Goal: Find specific page/section: Find specific page/section

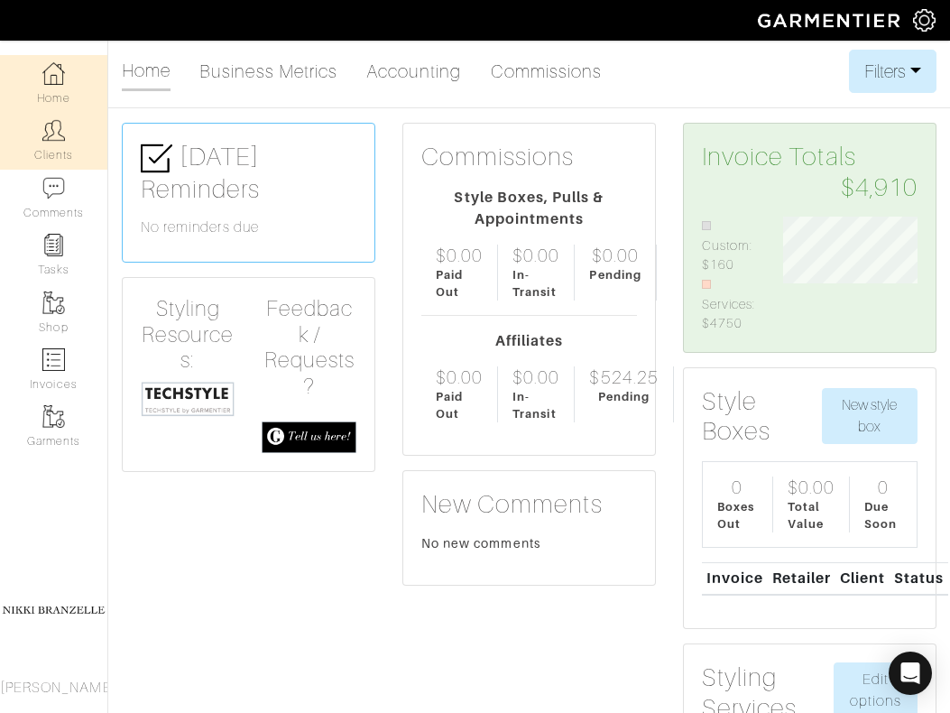
scroll to position [116, 161]
click at [66, 161] on link "Clients" at bounding box center [53, 140] width 107 height 57
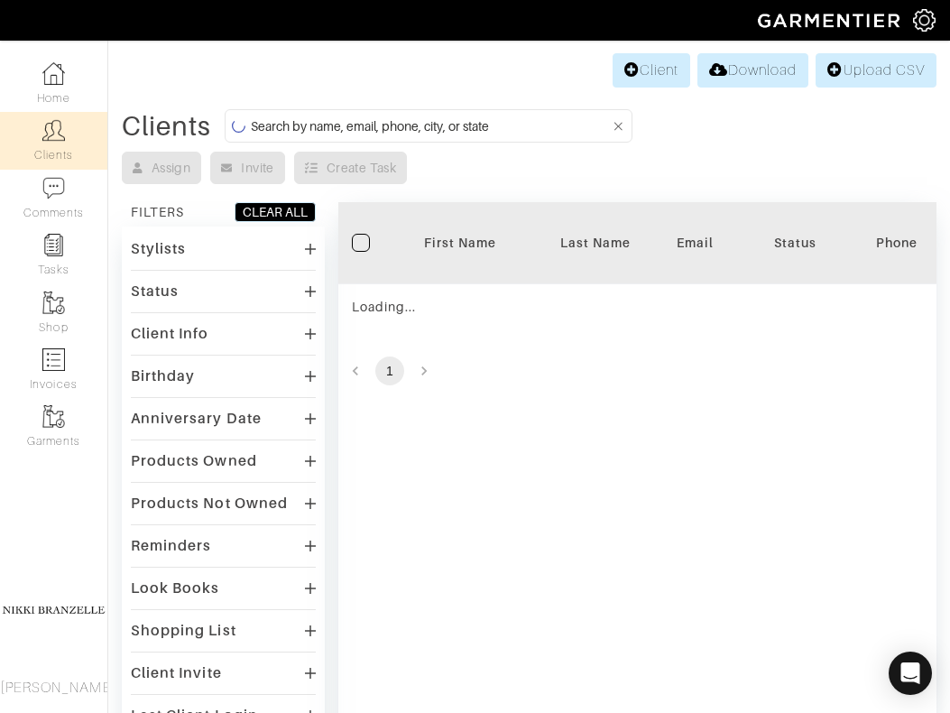
click at [336, 127] on input at bounding box center [430, 126] width 359 height 23
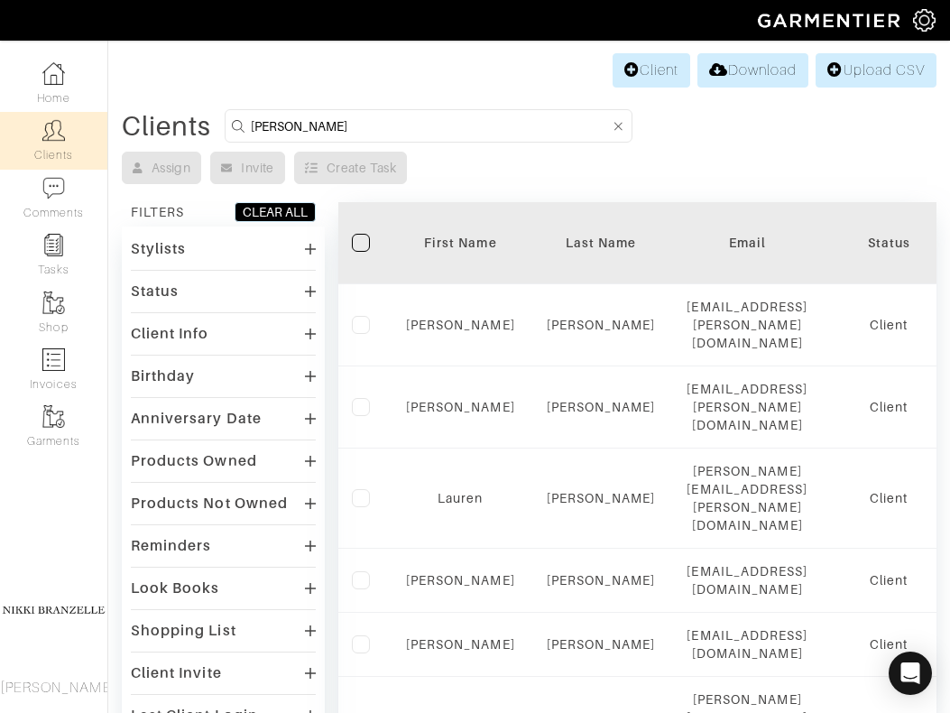
type input "jenny"
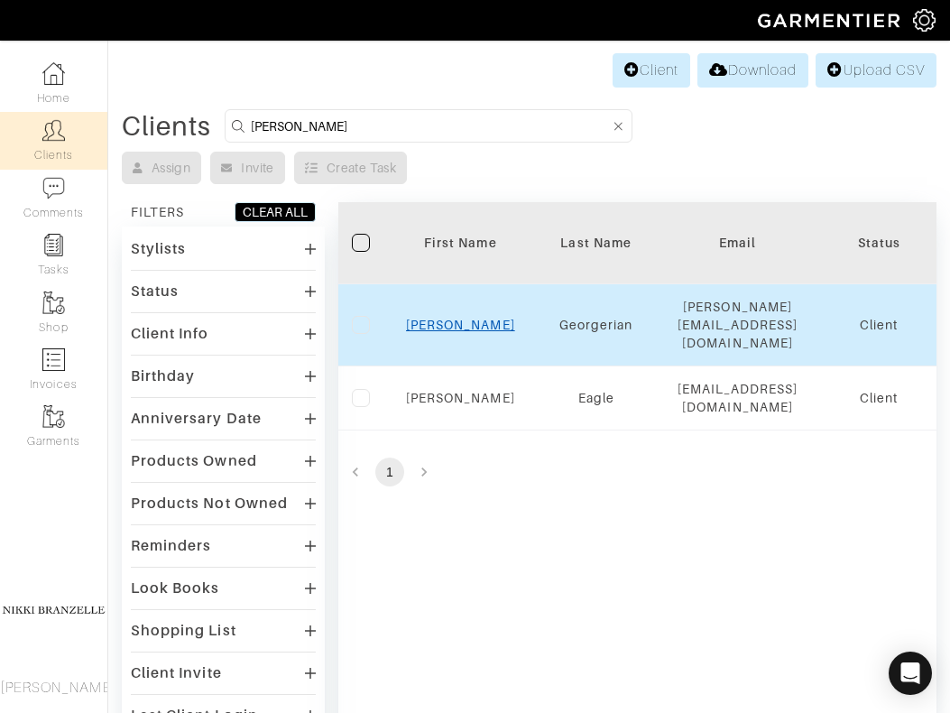
click at [473, 318] on link "Jenny" at bounding box center [460, 325] width 109 height 14
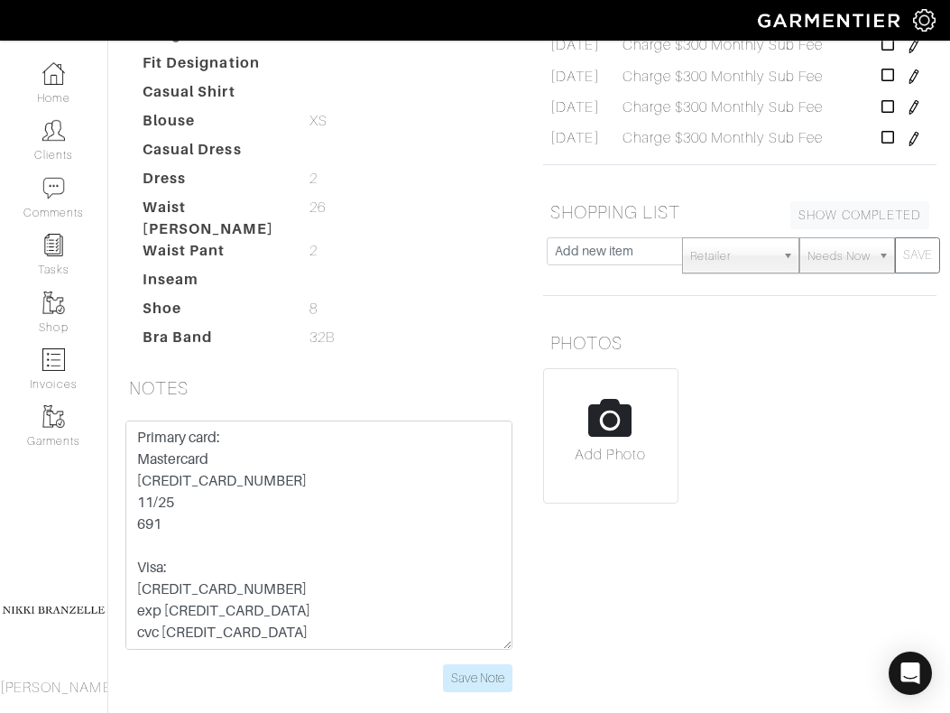
scroll to position [477, 0]
